Goal: Find specific page/section: Find specific page/section

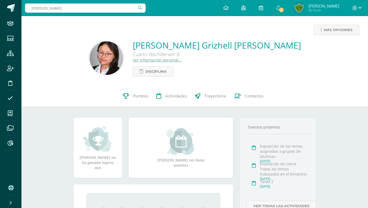
type input "[PERSON_NAME]"
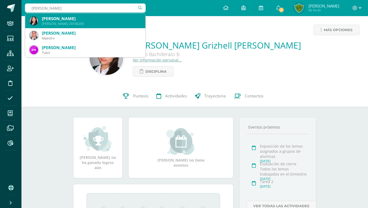
click at [75, 19] on div "[PERSON_NAME]" at bounding box center [91, 19] width 99 height 6
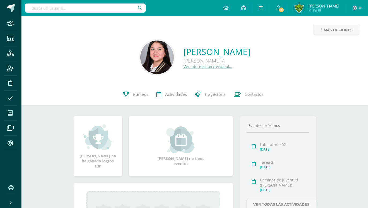
click at [65, 12] on input "text" at bounding box center [85, 7] width 121 height 9
type input "m"
type input ","
type input "Meredith Serran"
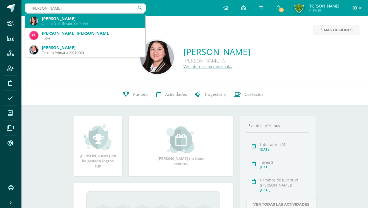
click at [61, 20] on div "Meredith María Serrano Molina" at bounding box center [91, 19] width 99 height 6
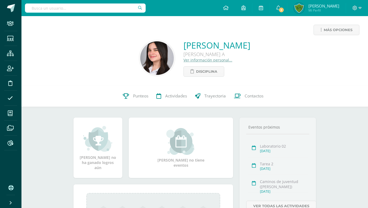
click at [68, 14] on div at bounding box center [85, 8] width 121 height 16
click at [68, 11] on input "text" at bounding box center [85, 7] width 121 height 9
type input "[PERSON_NAME]"
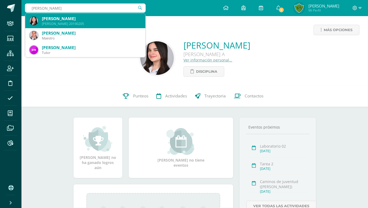
click at [63, 17] on div "Frida Marcela García Cordero" at bounding box center [91, 19] width 99 height 6
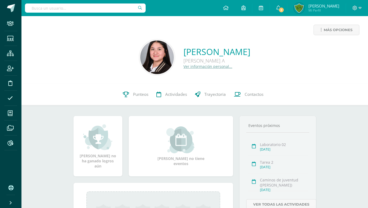
click at [43, 12] on input "text" at bounding box center [85, 7] width 121 height 9
type input "Emily Rossi"
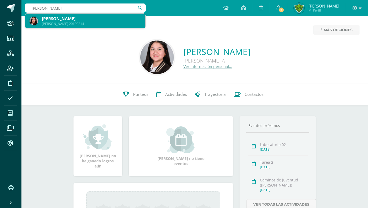
click at [44, 22] on div "Quinto Bachillerato 20190214" at bounding box center [91, 23] width 99 height 5
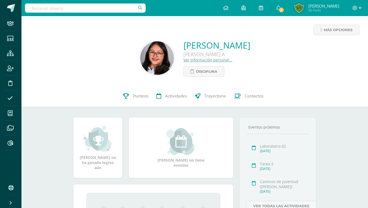
click at [42, 10] on input "text" at bounding box center [85, 7] width 121 height 9
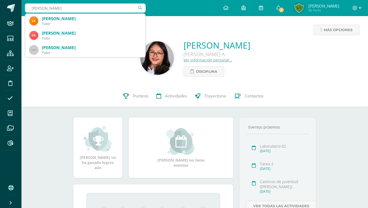
click at [59, 9] on input "Sol Morales" at bounding box center [85, 7] width 121 height 9
type input "S"
type input "Sol Morale"
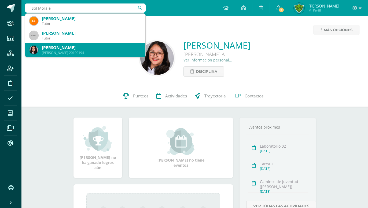
click at [61, 52] on div "Quinto Bachillerato 20190194" at bounding box center [91, 52] width 99 height 5
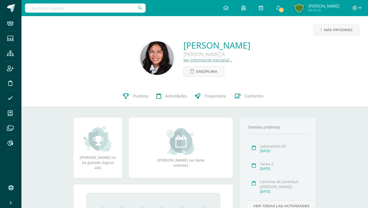
click at [77, 8] on input "text" at bounding box center [85, 7] width 121 height 9
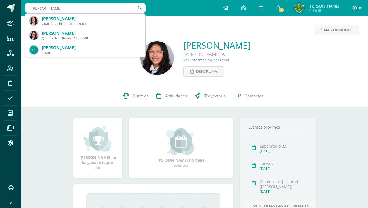
type input "Dafne E"
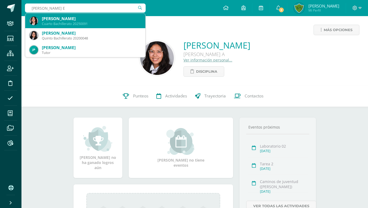
click at [66, 19] on div "[PERSON_NAME]" at bounding box center [91, 19] width 99 height 6
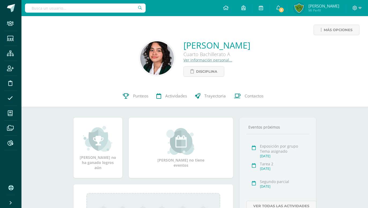
click at [64, 9] on input "text" at bounding box center [85, 7] width 121 height 9
type input "[PERSON_NAME]"
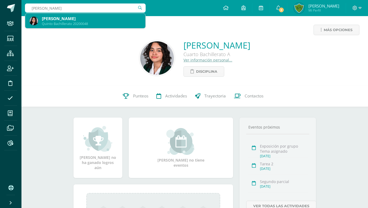
click at [61, 23] on div "Quinto Bachillerato 20200048" at bounding box center [91, 23] width 99 height 5
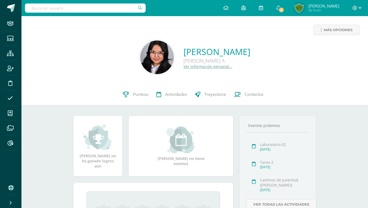
click at [41, 4] on input "text" at bounding box center [85, 7] width 121 height 9
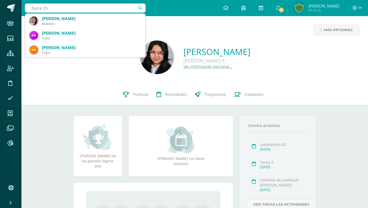
type input "Dulce Chi"
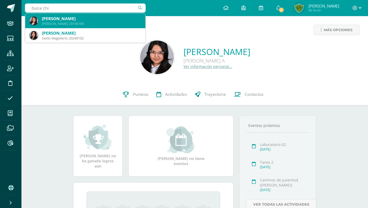
click at [48, 21] on div "[PERSON_NAME]" at bounding box center [91, 19] width 99 height 6
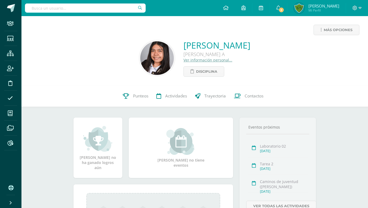
click at [56, 8] on input "text" at bounding box center [85, 7] width 121 height 9
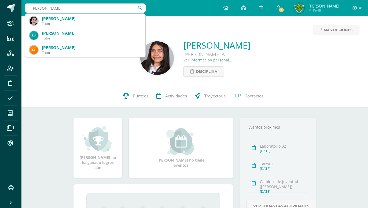
type input "Luz Iza"
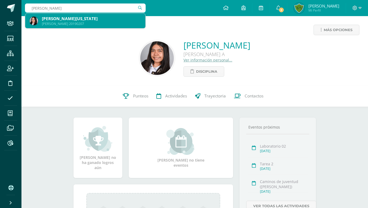
click at [58, 17] on div "Luz Virginia Izaguirre Cruz" at bounding box center [91, 19] width 99 height 6
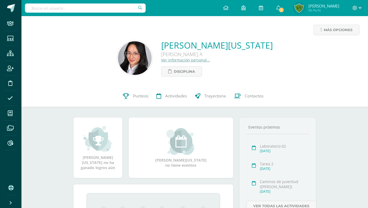
click at [40, 6] on input "text" at bounding box center [85, 7] width 121 height 9
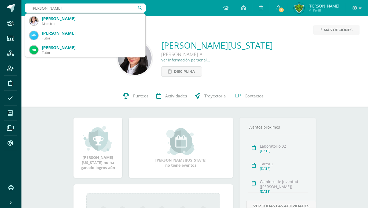
type input "Chelsey"
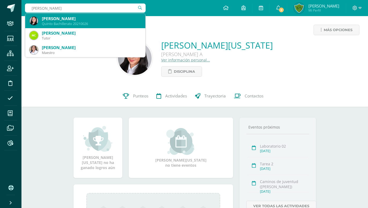
click at [95, 19] on div "Chelsey Valeria Juárez Miranda" at bounding box center [91, 19] width 99 height 6
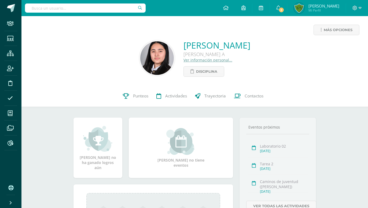
click at [157, 22] on div "Más opciones [PERSON_NAME] [PERSON_NAME] A Ver información personal... Discipli…" at bounding box center [194, 50] width 347 height 69
click at [42, 8] on input "text" at bounding box center [85, 7] width 121 height 9
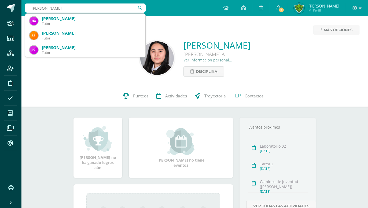
type input "Alejandra Melen"
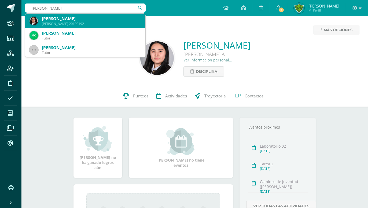
click at [51, 18] on div "Alejandra Lucía Melendez Juárez" at bounding box center [91, 19] width 99 height 6
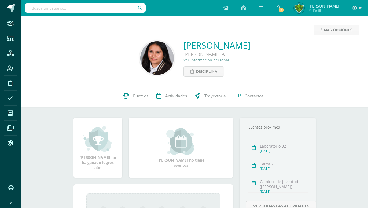
click at [59, 11] on input "text" at bounding box center [85, 7] width 121 height 9
click at [101, 13] on div "Lucyla Mar Lucyla Mar" at bounding box center [85, 8] width 121 height 16
click at [66, 8] on input "Lucyla Mar" at bounding box center [85, 7] width 121 height 9
type input "Lucyla Martine"
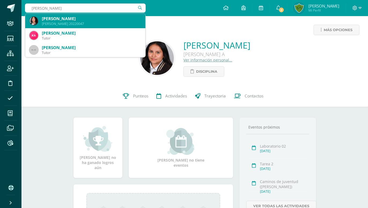
click at [63, 15] on div "Lucyla Valeria Martínez Quinto Bachillerato 20220047" at bounding box center [86, 21] width 112 height 15
